Goal: Find specific page/section

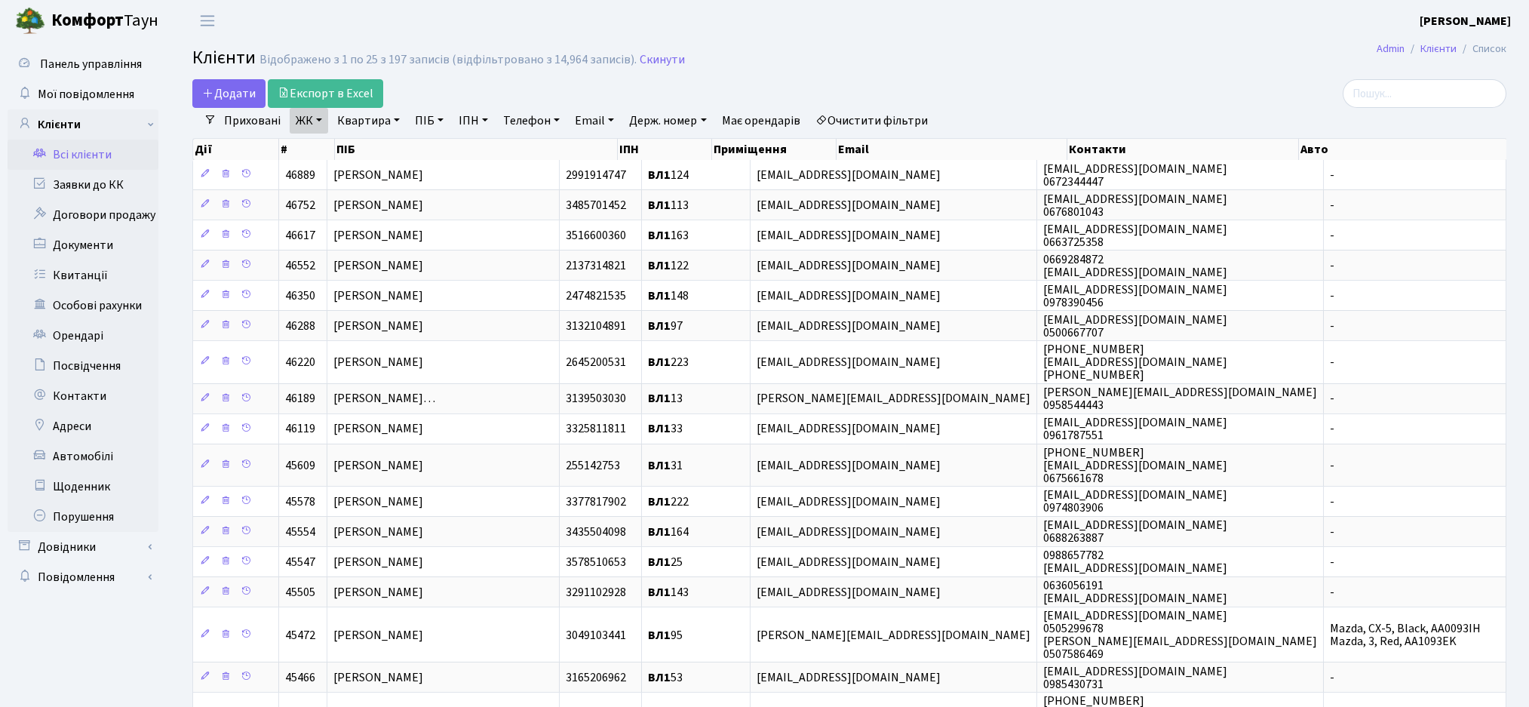
select select "25"
click at [78, 152] on link "Всі клієнти" at bounding box center [83, 155] width 151 height 30
select select "25"
click at [925, 115] on link "Очистити фільтри" at bounding box center [871, 121] width 124 height 26
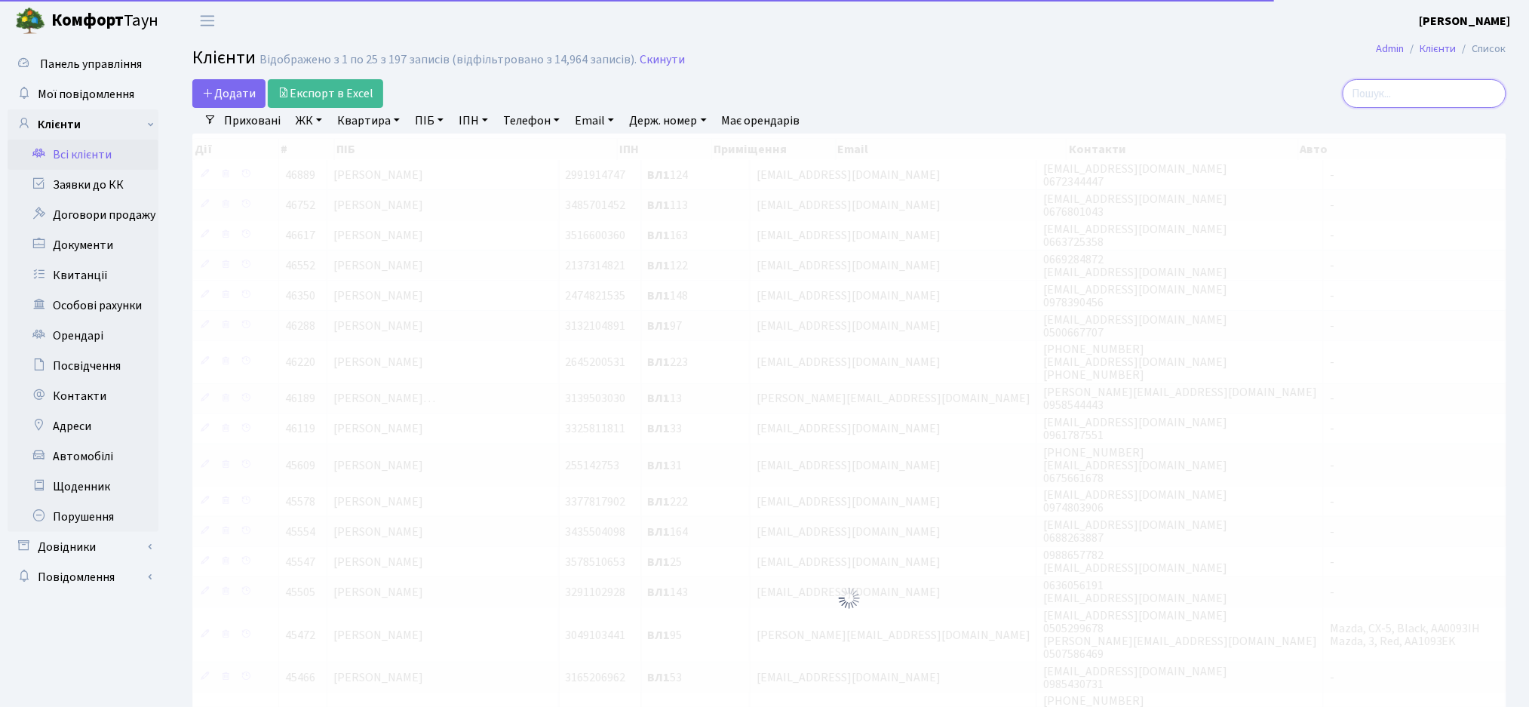
click at [1404, 96] on input "search" at bounding box center [1424, 93] width 164 height 29
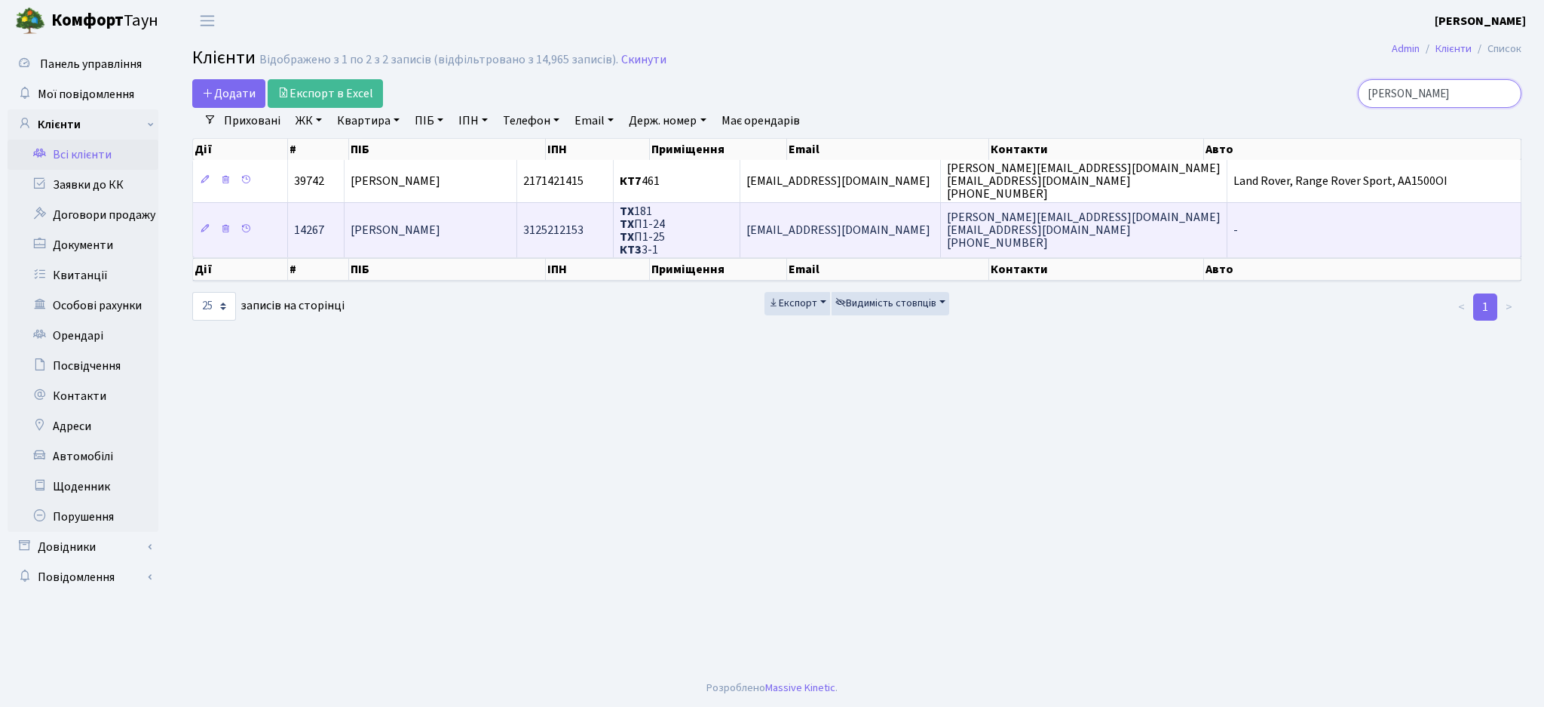
type input "кіцул"
click at [455, 244] on td "Кіцул Сергій Юрійович" at bounding box center [431, 229] width 173 height 55
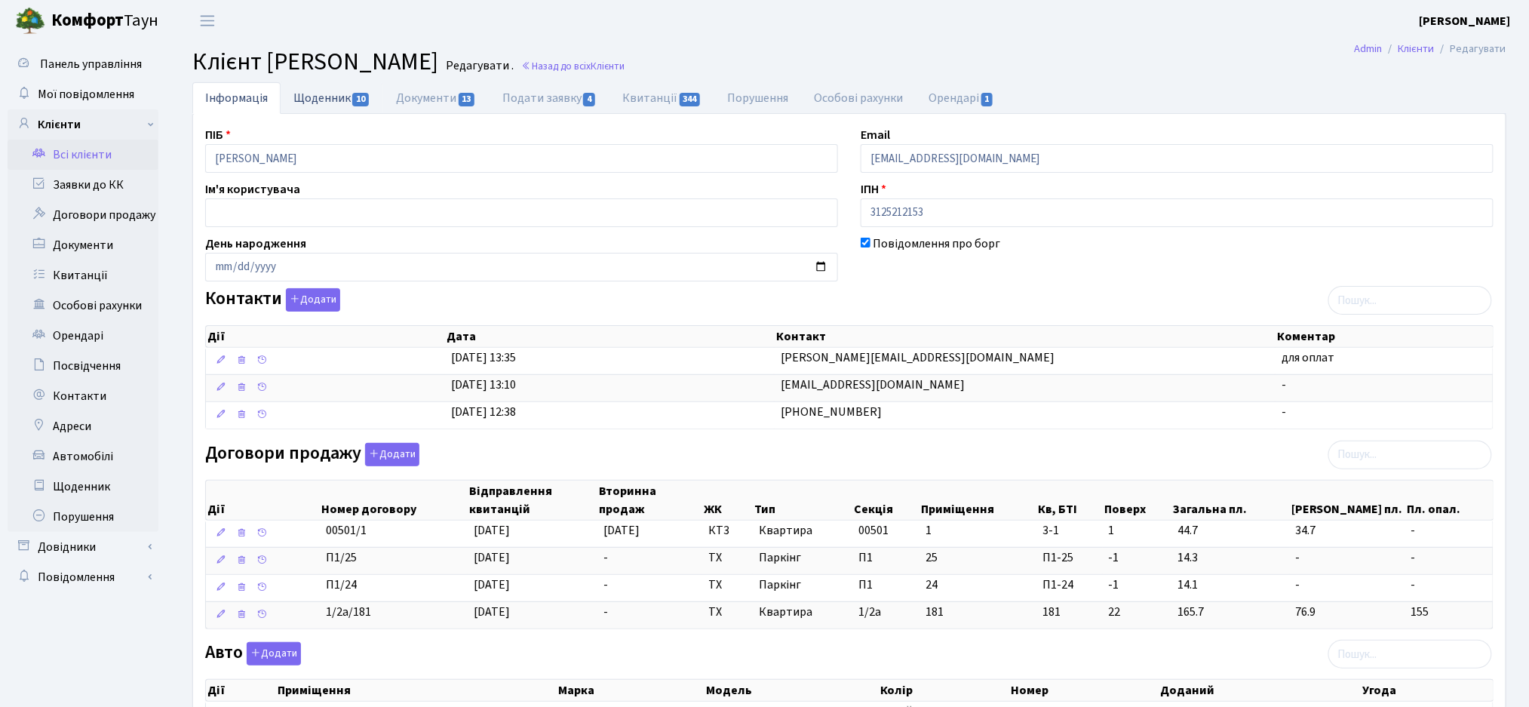
click at [317, 101] on link "Щоденник 10" at bounding box center [332, 97] width 103 height 31
select select "25"
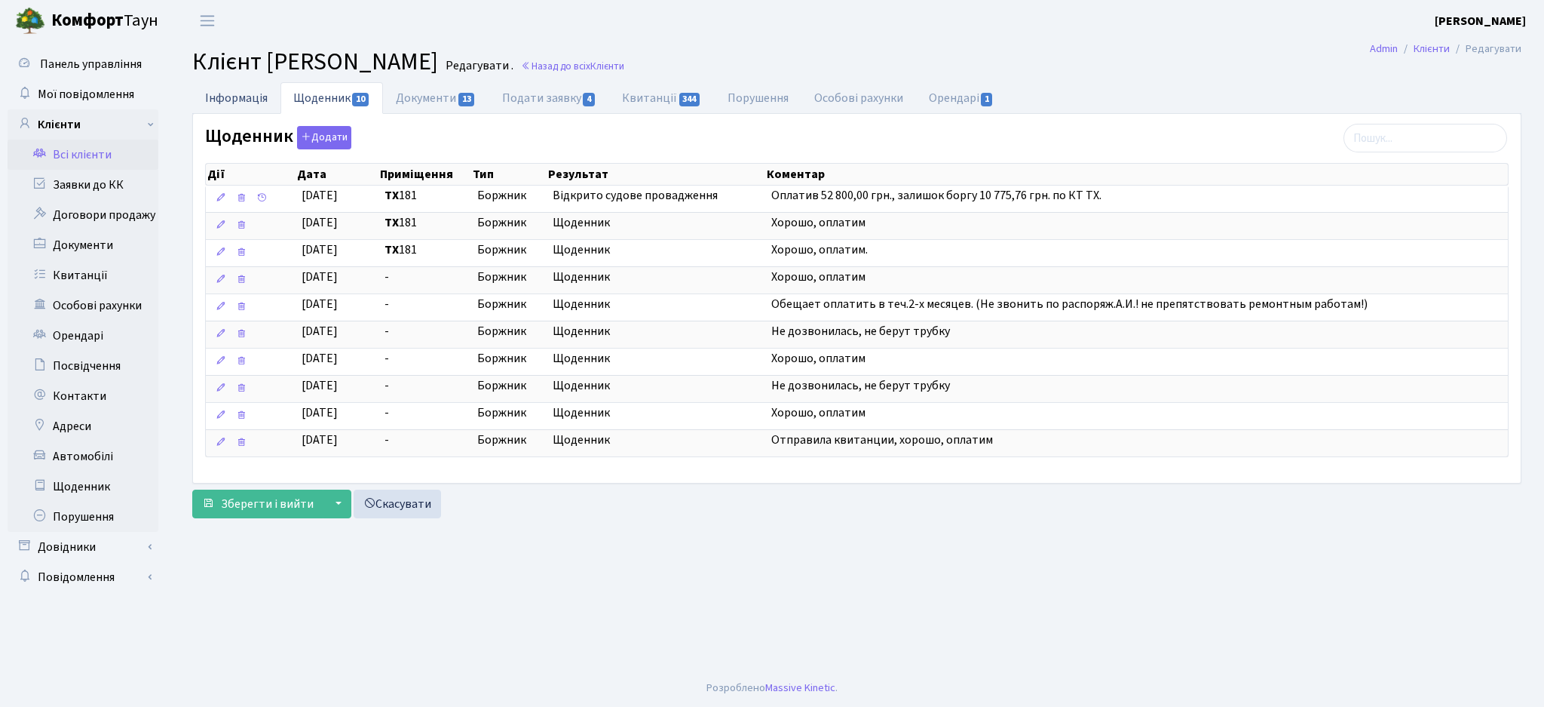
click at [219, 95] on link "Інформація" at bounding box center [236, 97] width 88 height 31
